Goal: Information Seeking & Learning: Learn about a topic

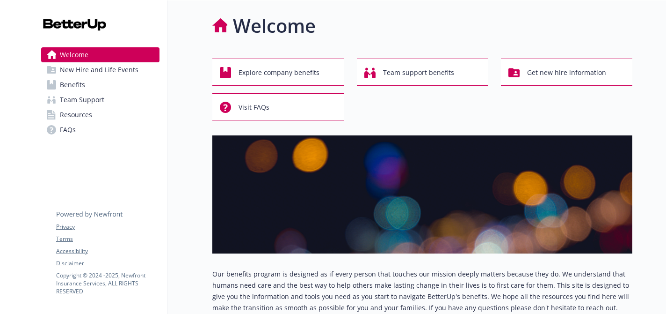
click at [132, 71] on span "New Hire and Life Events" at bounding box center [99, 69] width 79 height 15
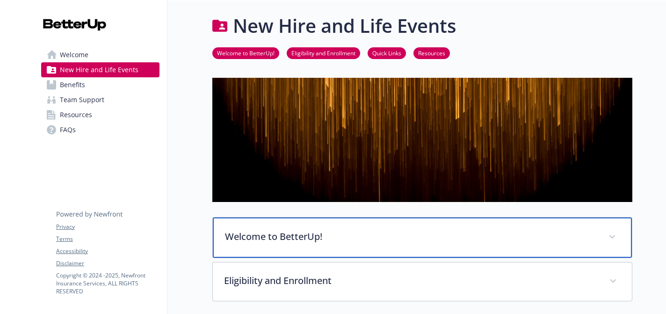
click at [405, 239] on p "Welcome to BetterUp!" at bounding box center [411, 236] width 373 height 14
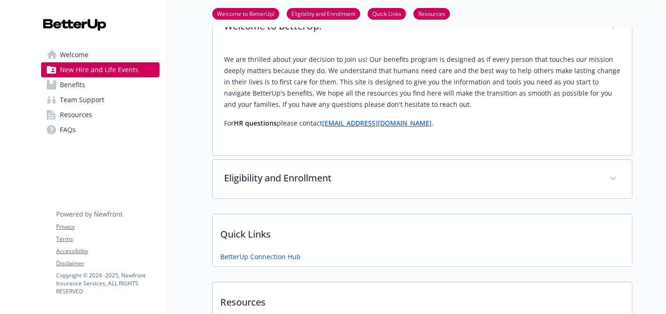
scroll to position [225, 0]
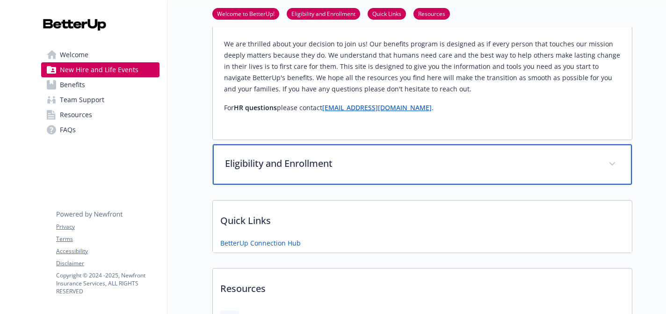
click at [609, 167] on span at bounding box center [612, 163] width 15 height 15
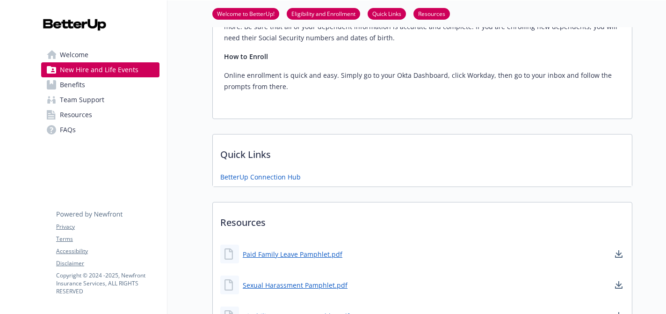
scroll to position [973, 0]
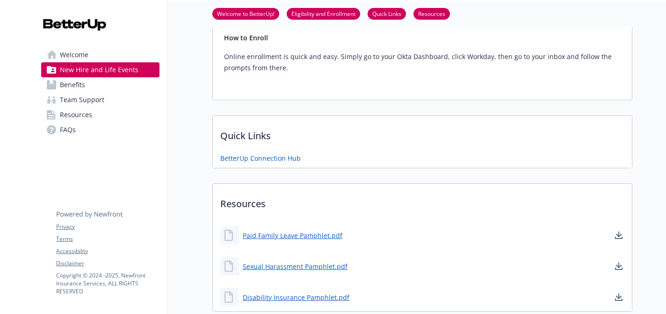
click at [105, 92] on link "Team Support" at bounding box center [100, 99] width 118 height 15
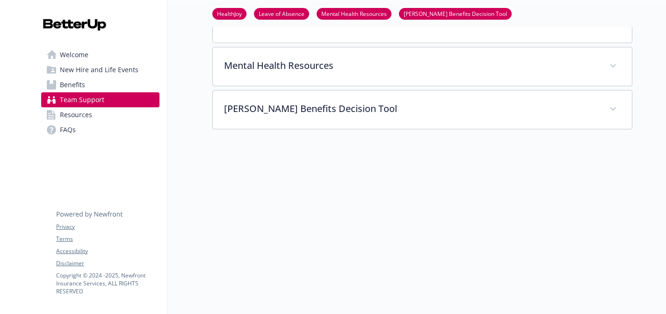
click at [96, 87] on link "Benefits" at bounding box center [100, 84] width 118 height 15
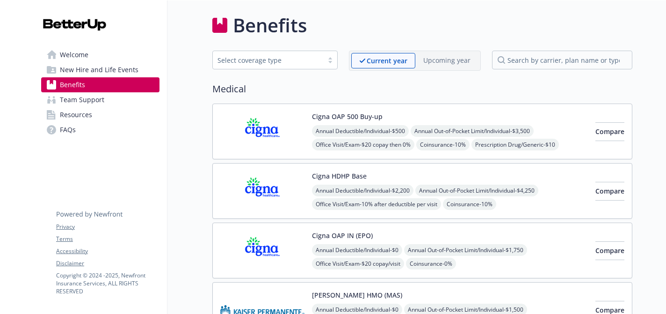
scroll to position [268, 0]
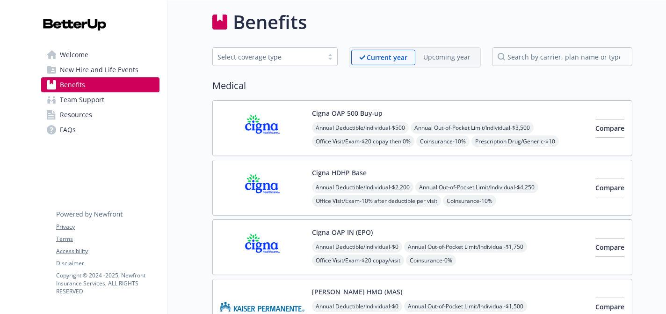
scroll to position [0, 0]
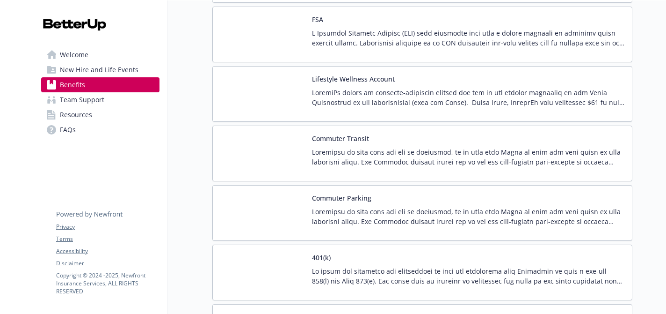
scroll to position [1479, 0]
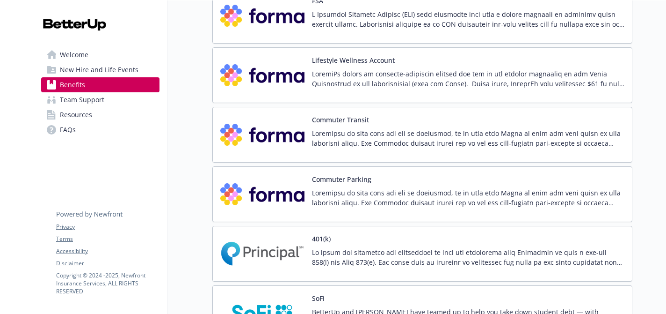
click at [343, 191] on p at bounding box center [468, 198] width 313 height 20
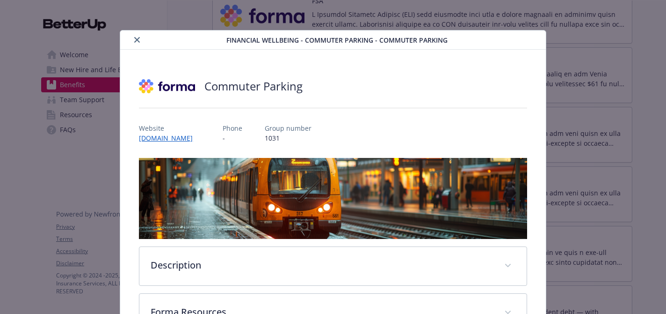
scroll to position [5, 0]
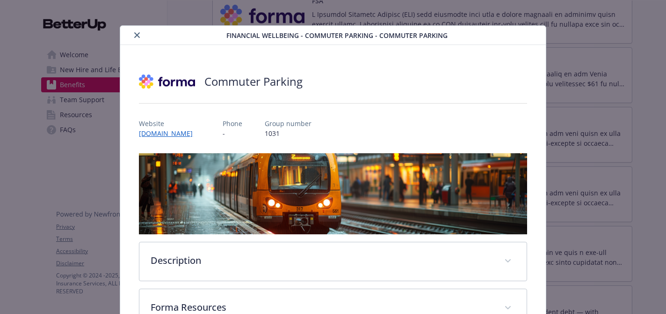
click at [383, 116] on div "Website [DOMAIN_NAME] Phone - Group number 1031" at bounding box center [333, 124] width 388 height 27
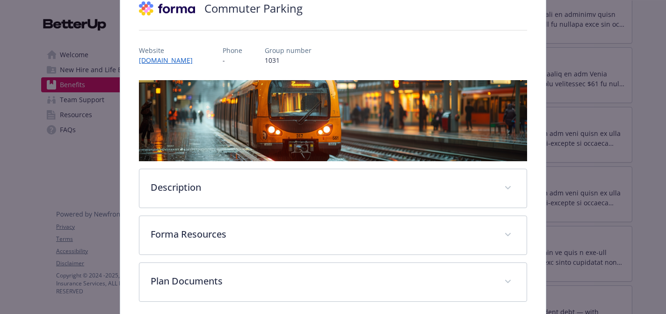
scroll to position [98, 0]
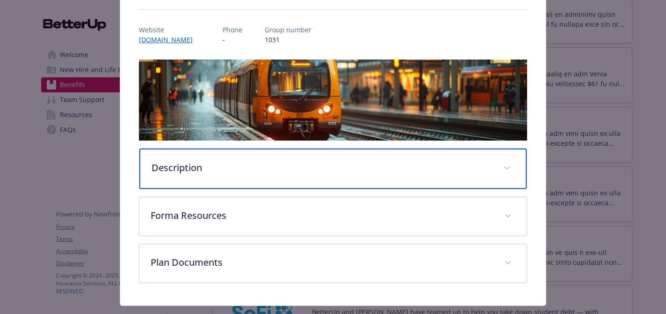
click at [304, 176] on div "Description" at bounding box center [332, 168] width 387 height 40
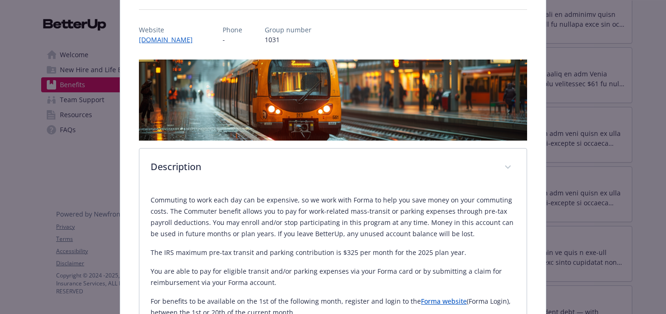
click at [534, 244] on div "Commuter Parking Website [DOMAIN_NAME] Phone - Group number 1031 Description Co…" at bounding box center [332, 289] width 425 height 676
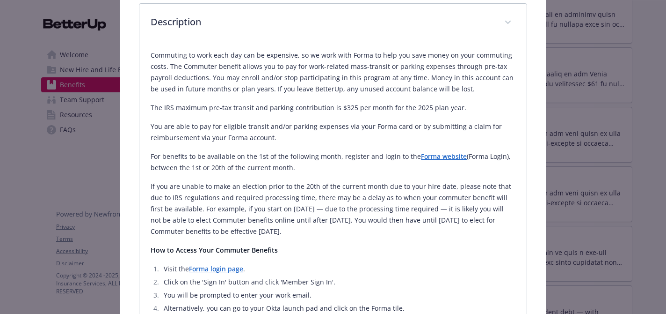
scroll to position [229, 0]
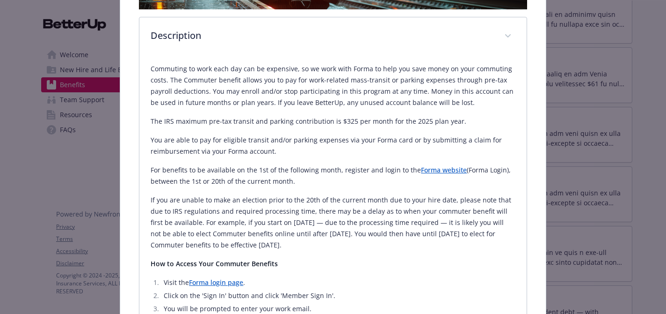
click at [490, 208] on p "If you are unable to make an election prior to the 20th of the current month du…" at bounding box center [333, 222] width 365 height 56
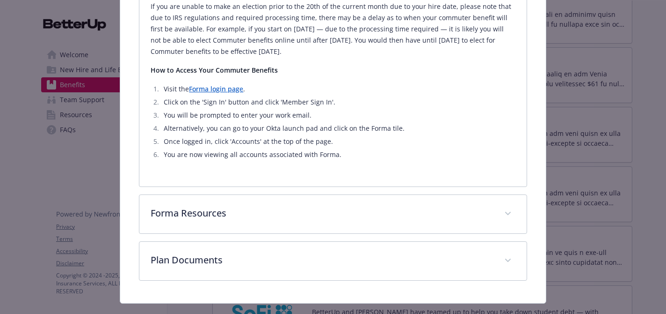
scroll to position [435, 0]
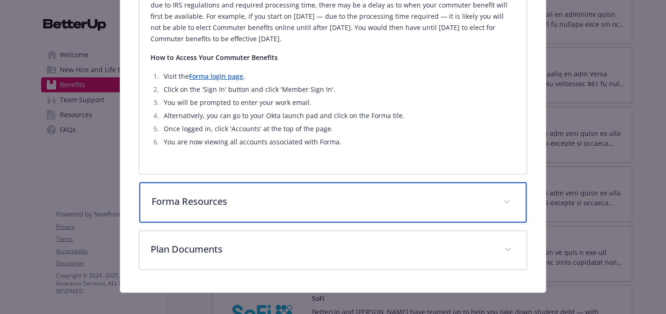
click at [448, 202] on p "Forma Resources" at bounding box center [322, 201] width 340 height 14
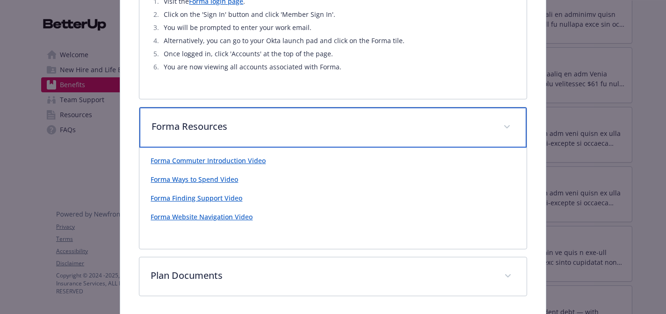
scroll to position [529, 0]
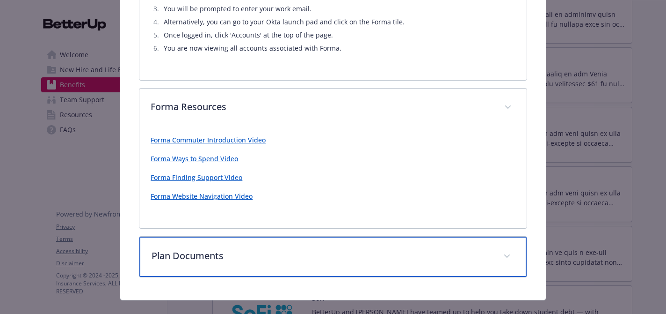
click at [458, 252] on p "Plan Documents" at bounding box center [322, 256] width 340 height 14
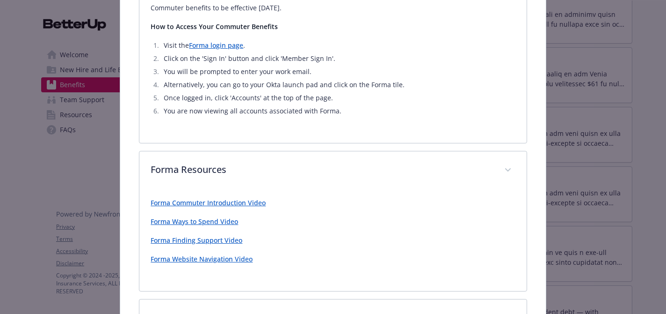
scroll to position [447, 0]
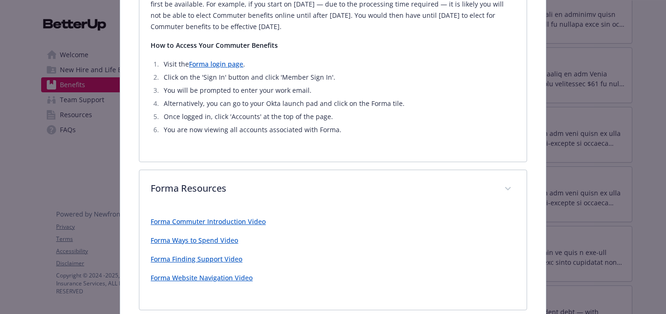
click at [222, 223] on link "Forma Commuter Introduction Video" at bounding box center [208, 221] width 115 height 9
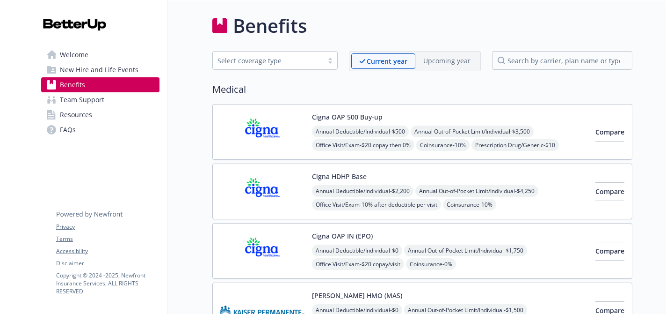
click at [86, 113] on span "Resources" at bounding box center [76, 114] width 32 height 15
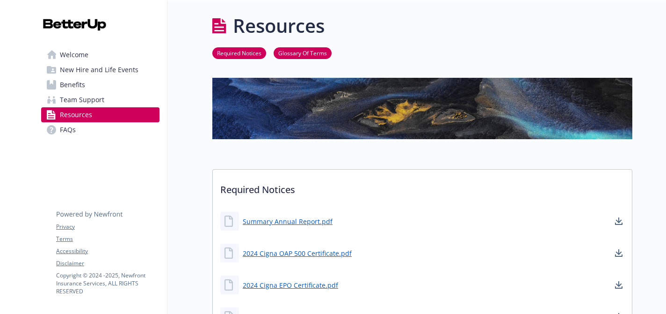
click at [73, 130] on span "FAQs" at bounding box center [68, 129] width 16 height 15
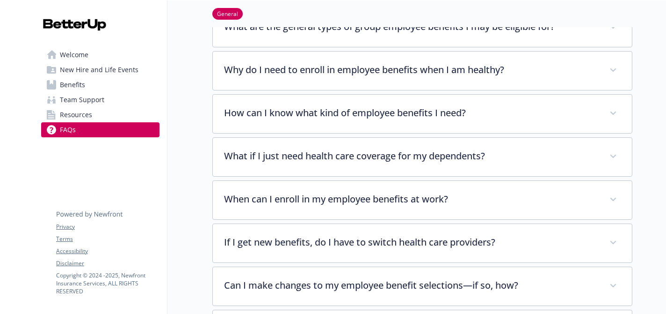
scroll to position [94, 0]
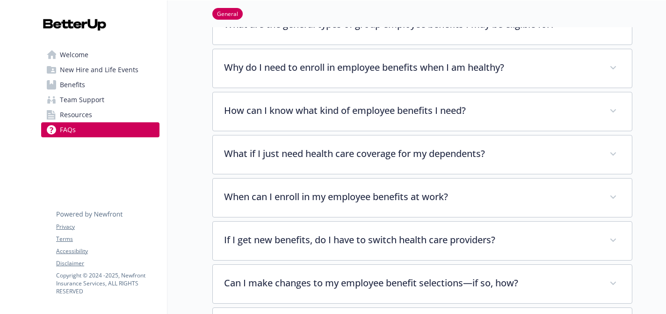
click at [655, 174] on div at bounding box center [650, 244] width 34 height 675
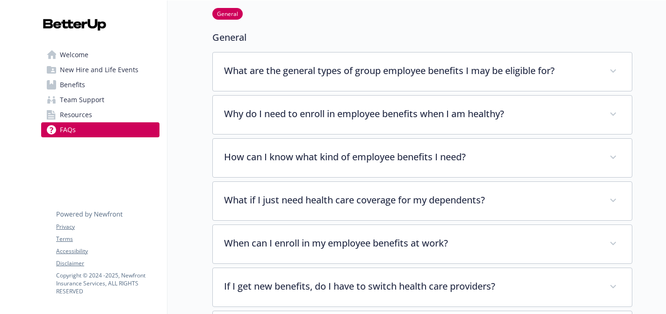
scroll to position [37, 0]
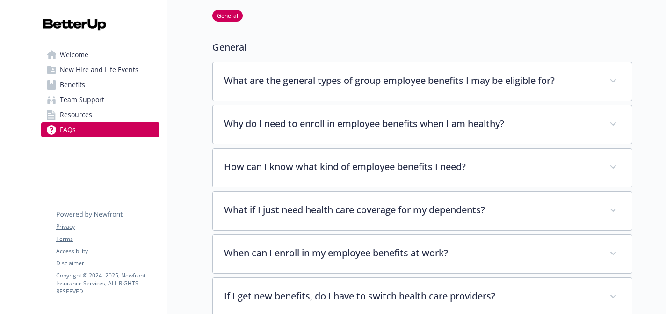
click at [73, 53] on span "Welcome" at bounding box center [74, 54] width 29 height 15
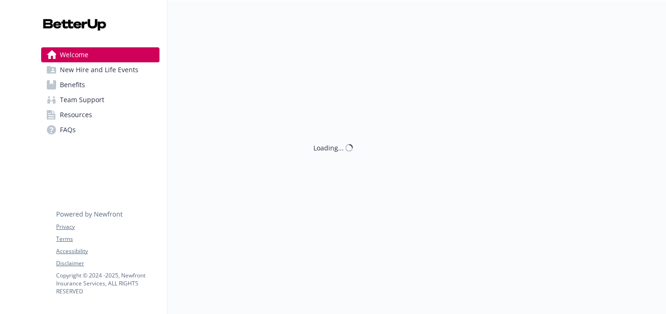
click at [82, 68] on span "New Hire and Life Events" at bounding box center [99, 69] width 79 height 15
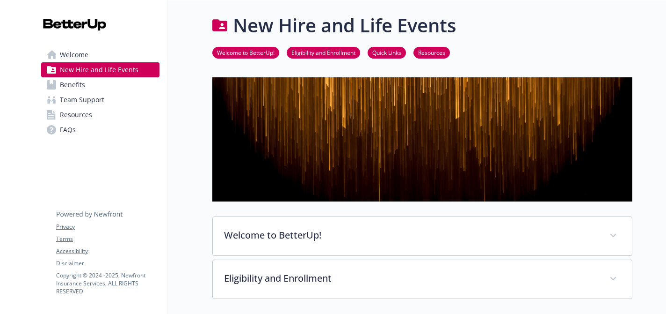
scroll to position [37, 0]
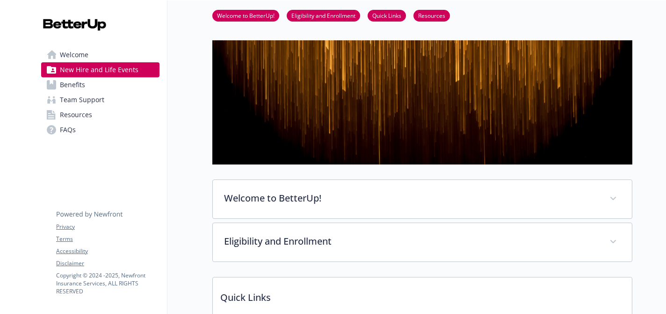
click at [268, 291] on p "Quick Links" at bounding box center [422, 294] width 419 height 35
click at [645, 280] on div at bounding box center [650, 251] width 34 height 577
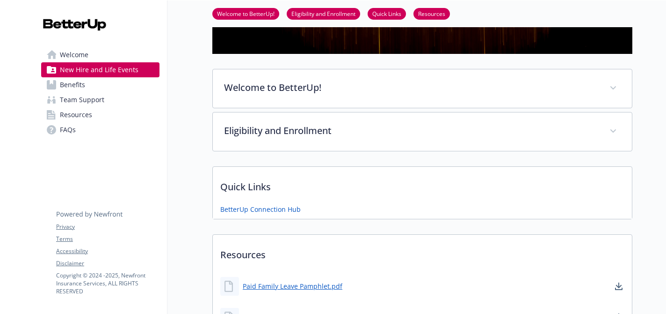
scroll to position [150, 0]
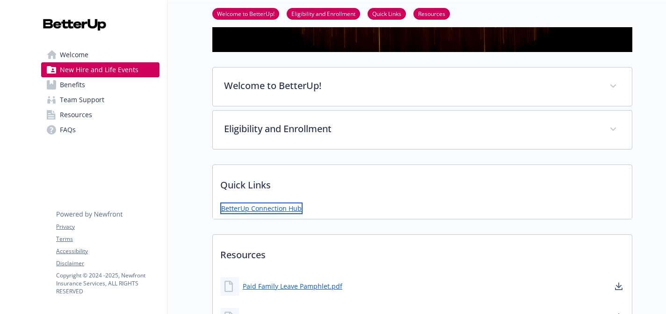
click at [246, 209] on link "BetterUp Connection Hub" at bounding box center [261, 208] width 82 height 12
